Goal: Task Accomplishment & Management: Manage account settings

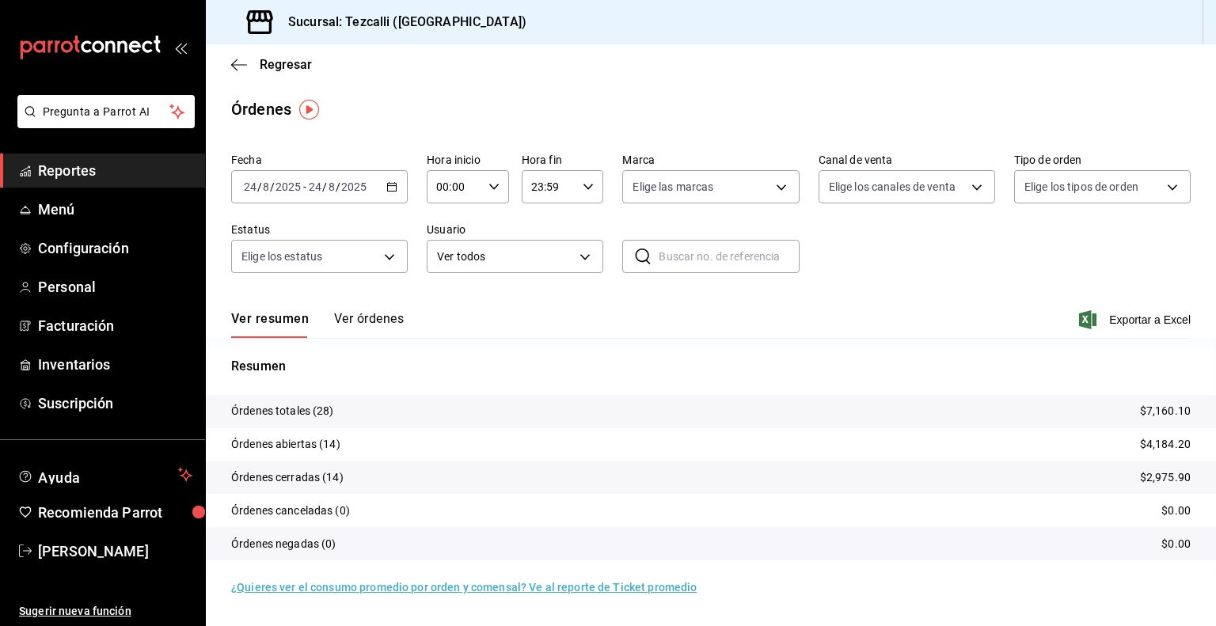
click at [371, 318] on button "Ver órdenes" at bounding box center [369, 324] width 70 height 27
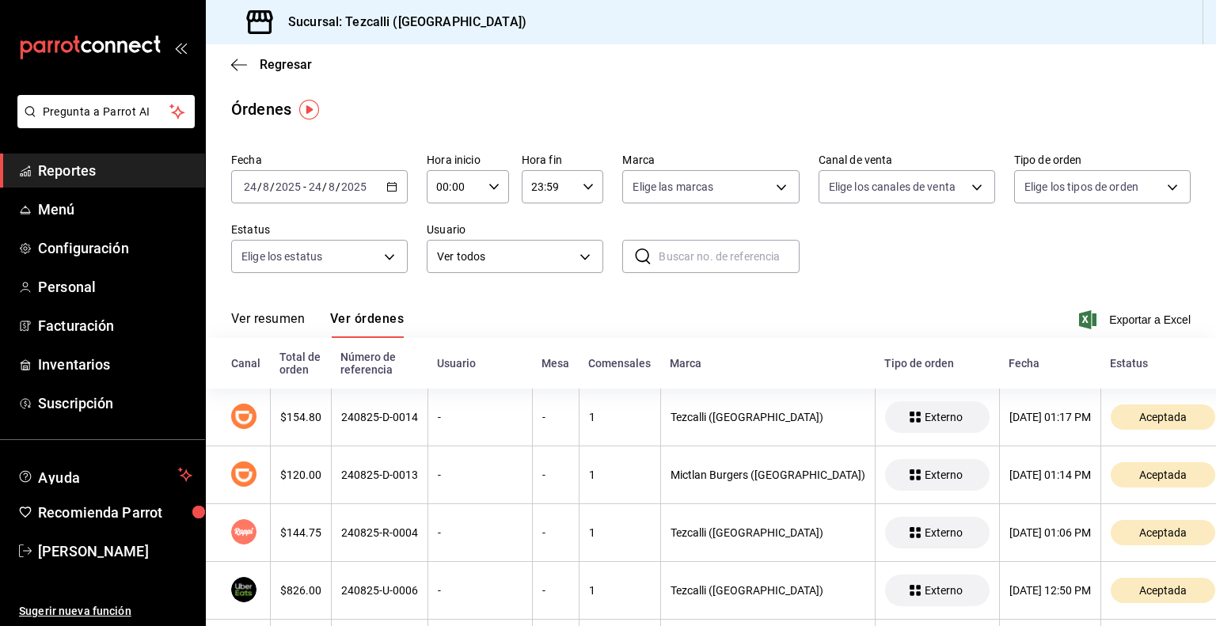
click at [280, 325] on button "Ver resumen" at bounding box center [268, 324] width 74 height 27
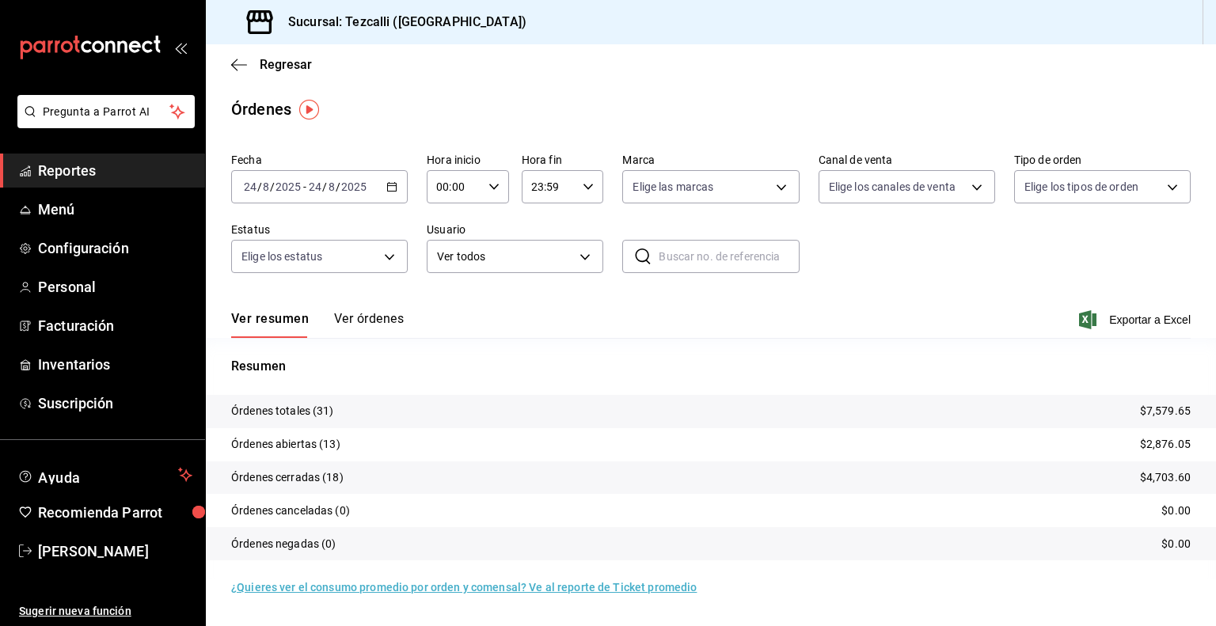
click at [397, 328] on button "Ver órdenes" at bounding box center [369, 324] width 70 height 27
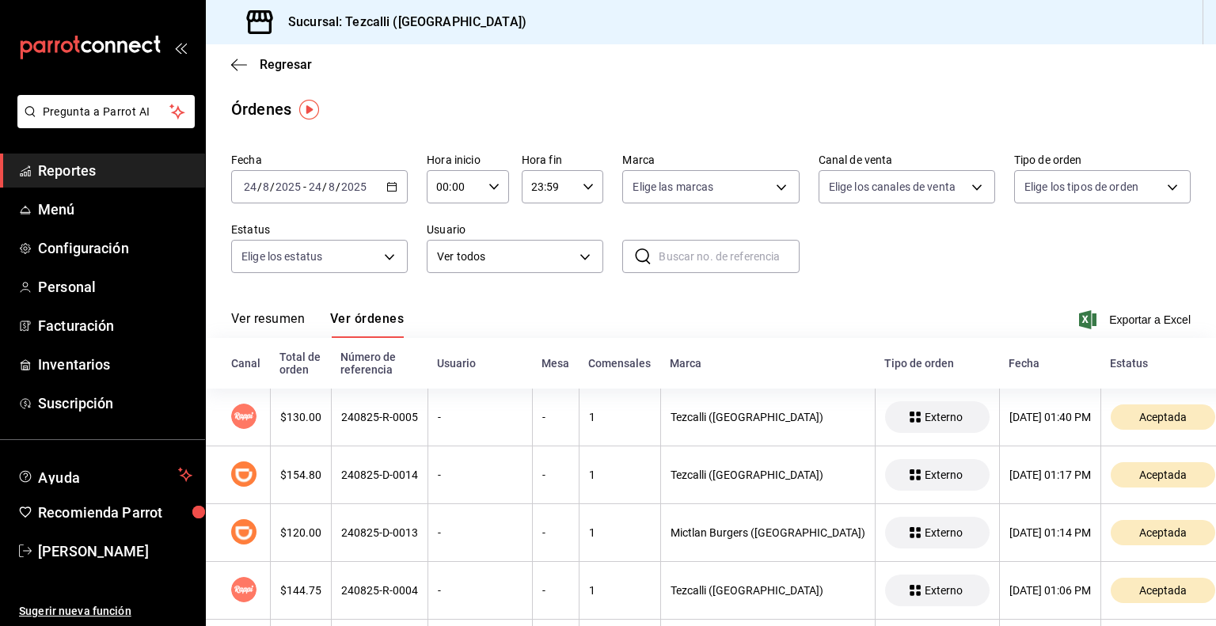
click at [268, 314] on button "Ver resumen" at bounding box center [268, 324] width 74 height 27
